Goal: Task Accomplishment & Management: Manage account settings

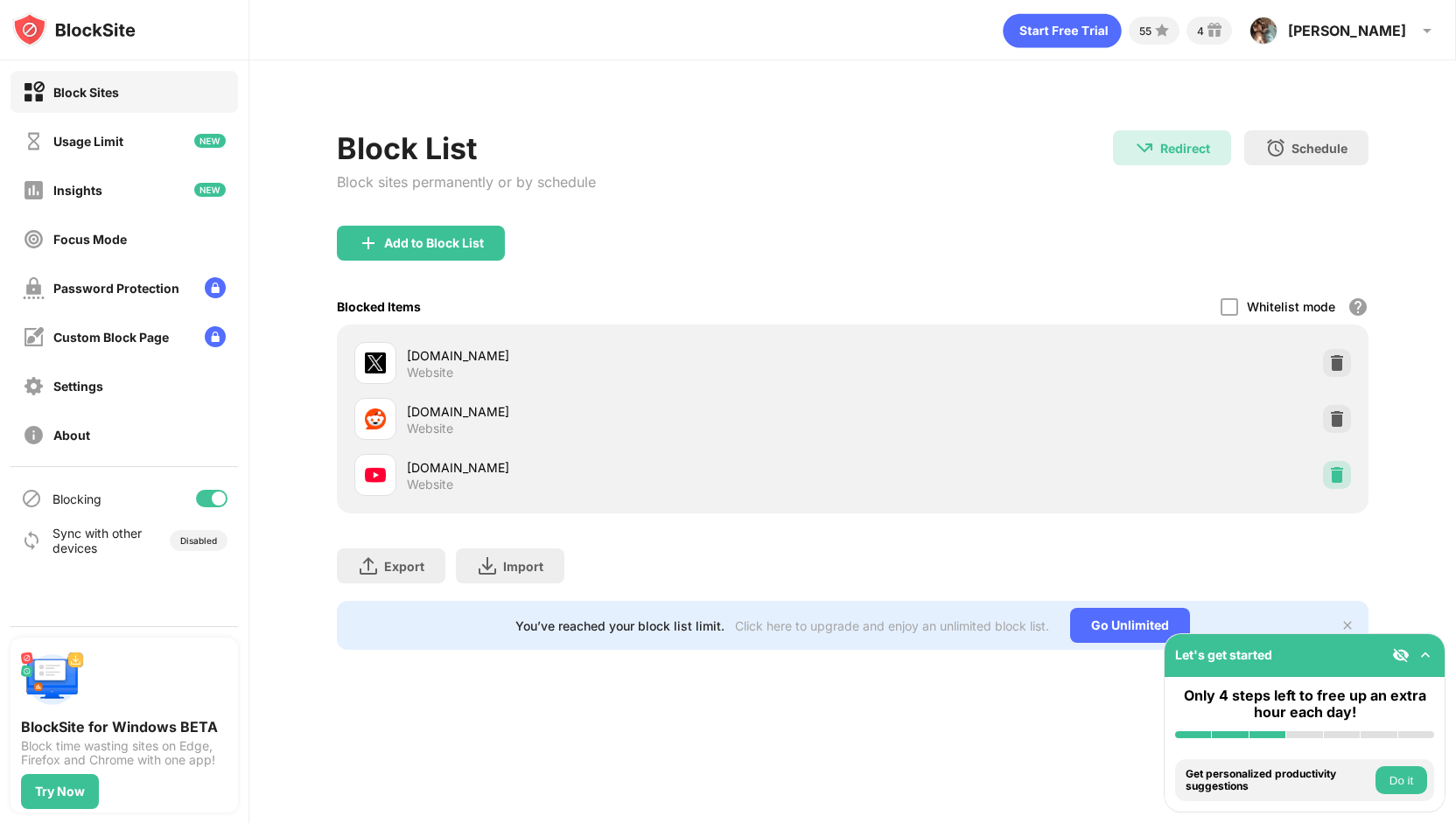
click at [1346, 475] on img at bounding box center [1337, 475] width 17 height 17
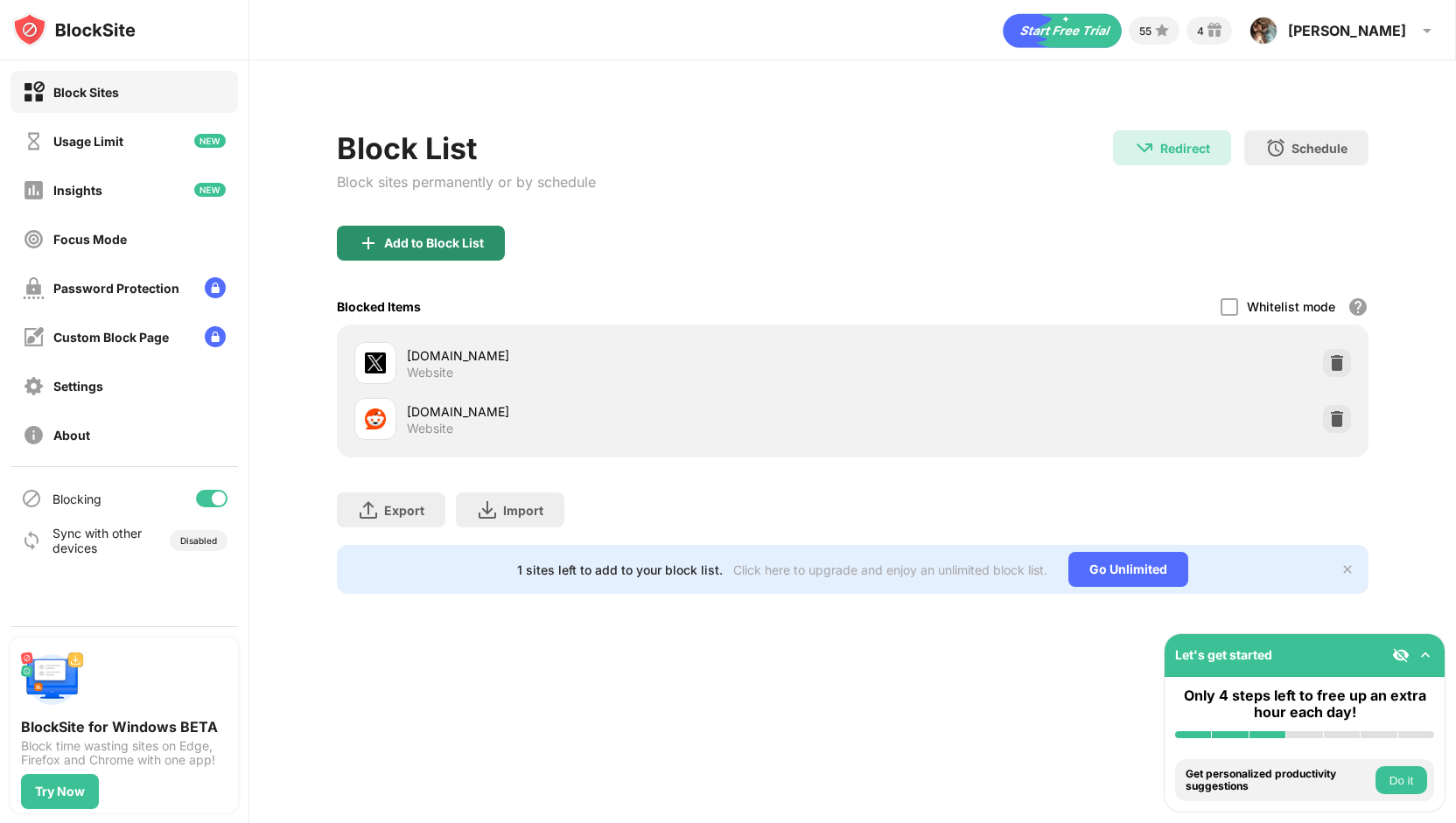
click at [443, 242] on div "Add to Block List" at bounding box center [434, 243] width 100 height 14
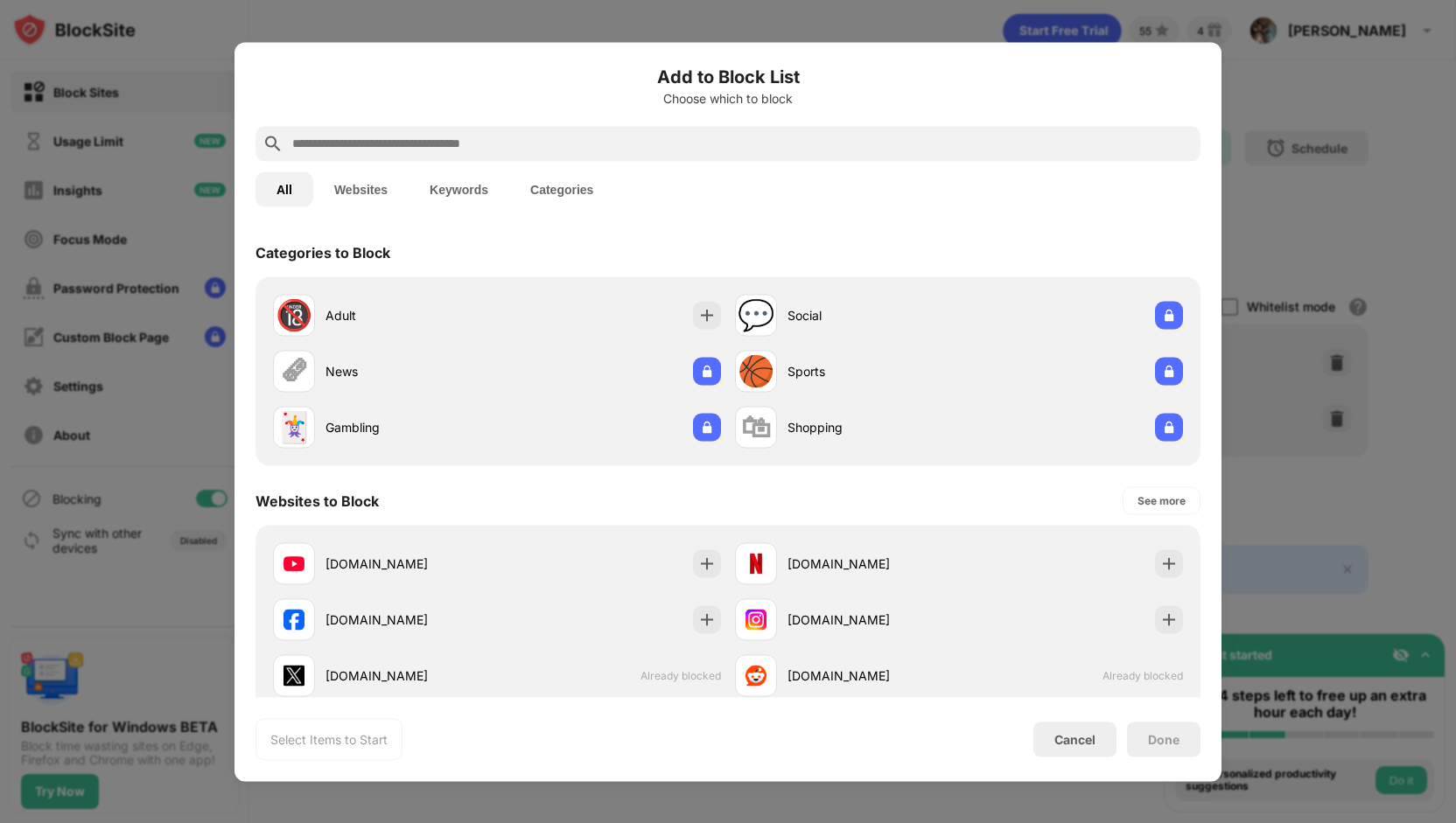
click at [605, 136] on input "text" at bounding box center [742, 144] width 903 height 21
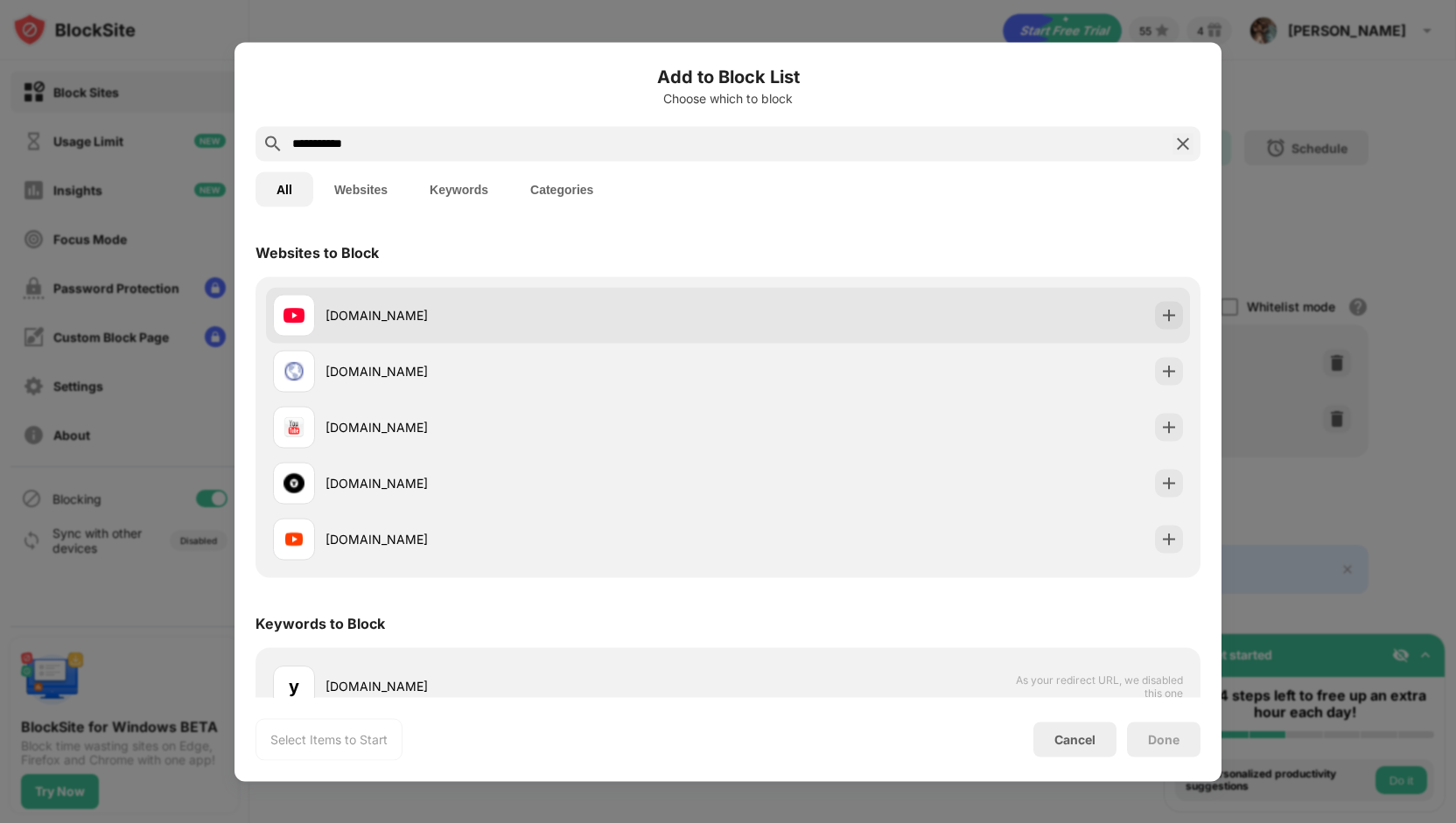
type input "**********"
click at [1155, 321] on div at bounding box center [1168, 315] width 28 height 28
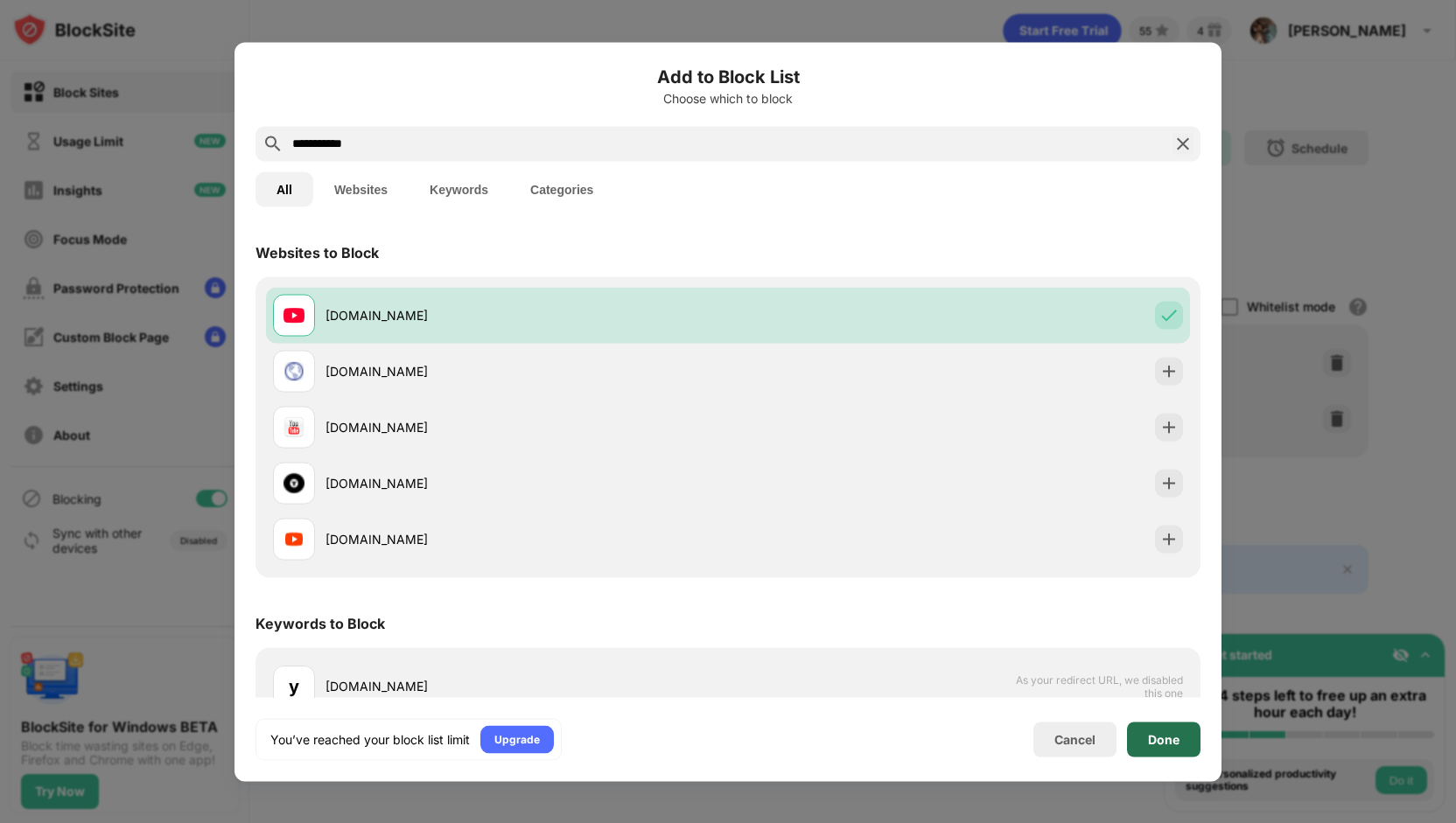
click at [1156, 748] on div "Done" at bounding box center [1163, 739] width 74 height 35
